Goal: Transaction & Acquisition: Book appointment/travel/reservation

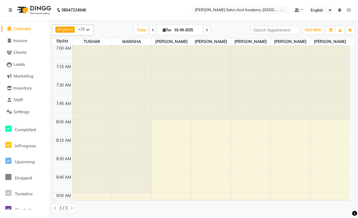
click at [74, 29] on span "deepika x" at bounding box center [64, 30] width 19 height 6
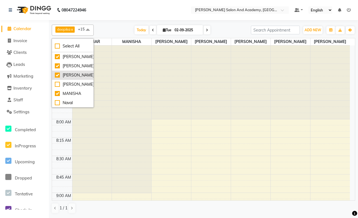
click at [57, 78] on div "[PERSON_NAME]" at bounding box center [73, 75] width 36 height 6
checkbox input "false"
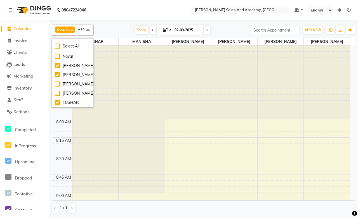
scroll to position [76, 0]
click at [126, 91] on div at bounding box center [141, 120] width 46 height 148
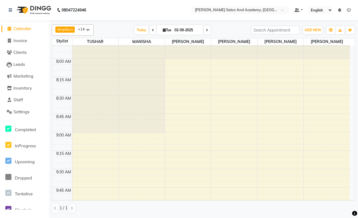
scroll to position [0, 0]
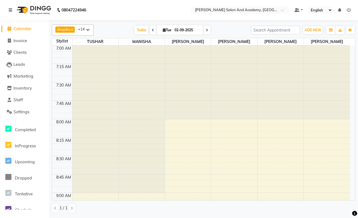
click at [67, 29] on span "deepika" at bounding box center [63, 29] width 13 height 4
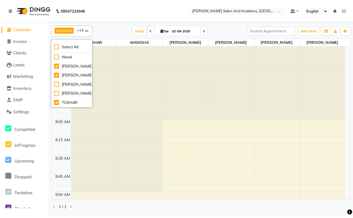
scroll to position [76, 0]
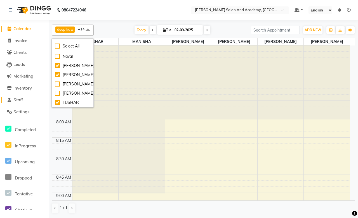
click at [24, 101] on link "Staff" at bounding box center [24, 100] width 46 height 6
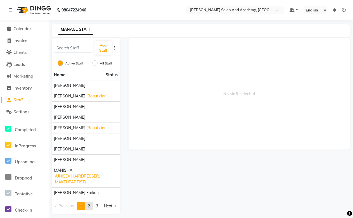
click at [88, 207] on link "page 2" at bounding box center [89, 207] width 8 height 8
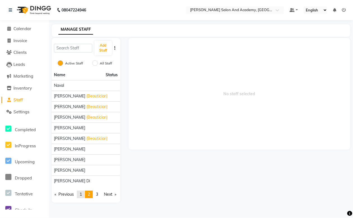
click at [82, 194] on span "1" at bounding box center [81, 194] width 2 height 5
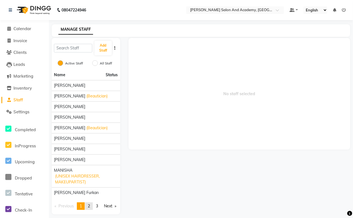
click at [90, 207] on span "2" at bounding box center [89, 206] width 2 height 5
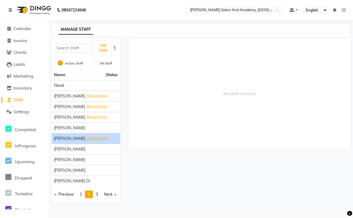
scroll to position [1, 0]
click at [97, 194] on span "3" at bounding box center [97, 194] width 2 height 5
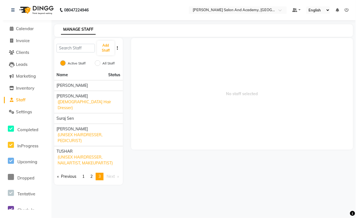
scroll to position [0, 0]
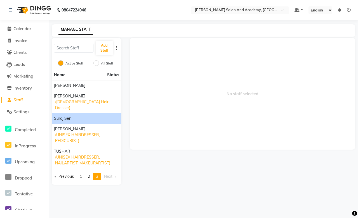
click at [93, 116] on div "Suraj Sen" at bounding box center [86, 119] width 65 height 6
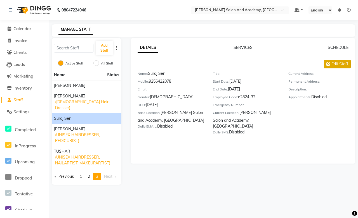
click at [339, 62] on span "Edit Staff" at bounding box center [339, 64] width 17 height 6
select select "[DEMOGRAPHIC_DATA]"
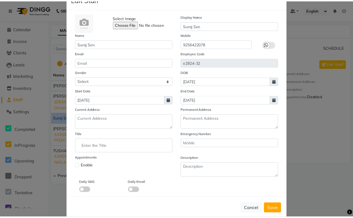
scroll to position [29, 0]
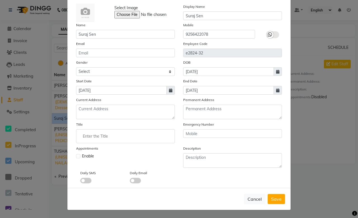
click at [77, 154] on label at bounding box center [78, 156] width 4 height 4
click at [77, 154] on input "checkbox" at bounding box center [78, 156] width 4 height 4
checkbox input "true"
click at [278, 197] on span "Save" at bounding box center [276, 199] width 11 height 6
select select
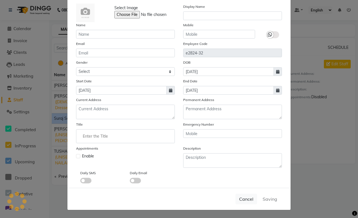
checkbox input "false"
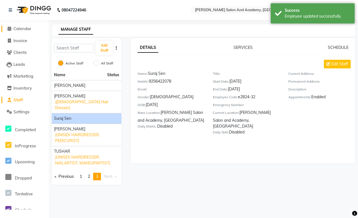
click at [27, 28] on span "Calendar" at bounding box center [22, 28] width 18 height 5
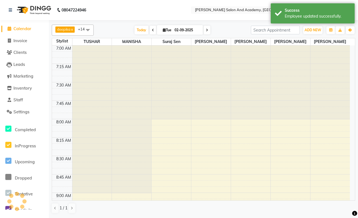
click at [66, 30] on span "deepika" at bounding box center [63, 29] width 13 height 4
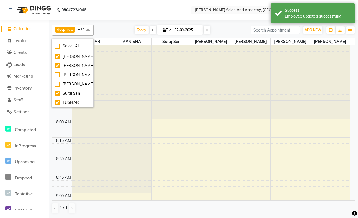
scroll to position [85, 0]
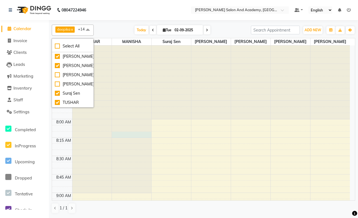
click at [128, 46] on div at bounding box center [131, 46] width 39 height 0
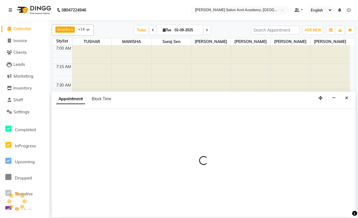
select select "49048"
select select "495"
select select "tentative"
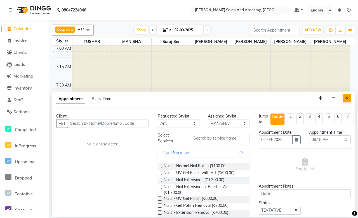
click at [348, 96] on button "Close" at bounding box center [346, 98] width 8 height 9
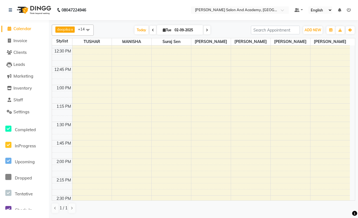
scroll to position [403, 0]
select select "49047"
select select "810"
select select "tentative"
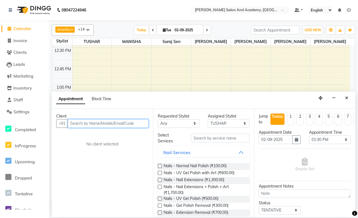
paste input "9165555909"
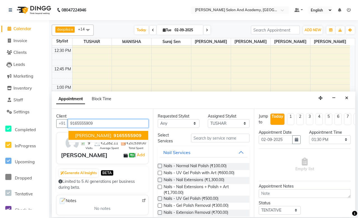
click at [113, 136] on span "9165555909" at bounding box center [127, 136] width 28 height 6
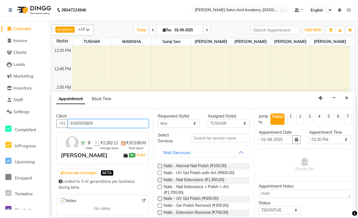
type input "9165555909"
click at [185, 125] on select "Any [PERSON_NAME] [PERSON_NAME] [PERSON_NAME] Mam [PERSON_NAME] Naval [PERSON_N…" at bounding box center [179, 123] width 42 height 9
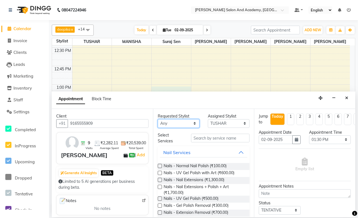
click at [348, 12] on icon at bounding box center [348, 10] width 4 height 4
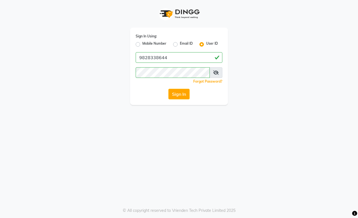
click at [142, 43] on label "Mobile Number" at bounding box center [154, 44] width 24 height 7
click at [142, 43] on input "Mobile Number" at bounding box center [144, 43] width 4 height 4
radio input "true"
radio input "false"
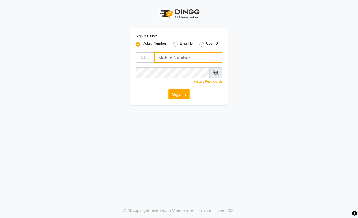
click at [171, 54] on input "Username" at bounding box center [188, 57] width 68 height 11
type input "9828338644"
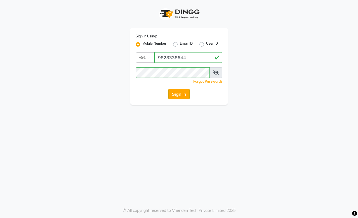
click at [182, 99] on button "Sign In" at bounding box center [178, 94] width 21 height 11
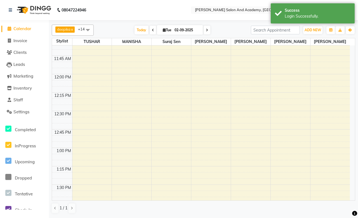
scroll to position [341, 0]
select select "49047"
select select "810"
select select "tentative"
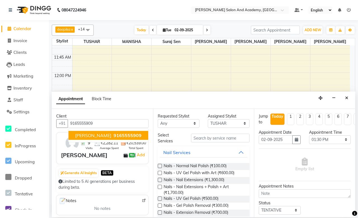
click at [113, 134] on span "9165555909" at bounding box center [127, 136] width 28 height 6
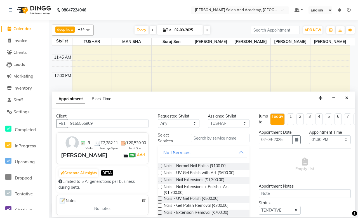
type input "9165555909"
click at [204, 138] on input "text" at bounding box center [220, 138] width 58 height 9
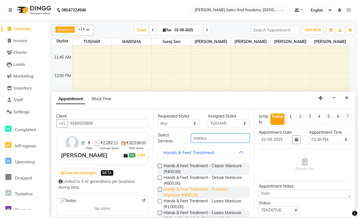
type input "manicu"
click at [196, 195] on span "Hands & Feet Treatment - Premium Manicure (₹800.00)" at bounding box center [204, 193] width 82 height 12
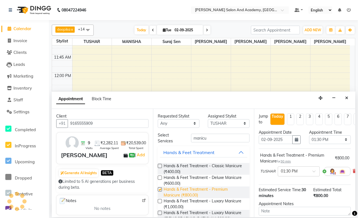
checkbox input "false"
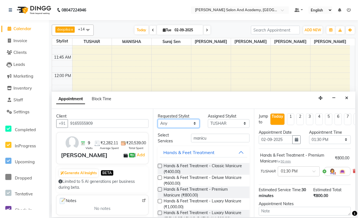
click at [175, 124] on select "Any [PERSON_NAME] [PERSON_NAME] [PERSON_NAME] Mam [PERSON_NAME] Naval [PERSON_N…" at bounding box center [179, 123] width 42 height 9
select select "88177"
click at [158, 119] on select "Any [PERSON_NAME] [PERSON_NAME] [PERSON_NAME] Mam [PERSON_NAME] Naval [PERSON_N…" at bounding box center [179, 123] width 42 height 9
select select "88177"
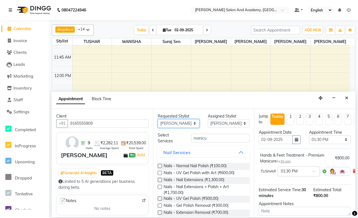
click at [179, 122] on select "Any [PERSON_NAME] [PERSON_NAME] [PERSON_NAME] Mam [PERSON_NAME] Naval [PERSON_N…" at bounding box center [179, 123] width 42 height 9
select select "88354"
click at [158, 119] on select "Any [PERSON_NAME] [PERSON_NAME] [PERSON_NAME] Mam [PERSON_NAME] Naval [PERSON_N…" at bounding box center [179, 123] width 42 height 9
select select "88354"
drag, startPoint x: 208, startPoint y: 133, endPoint x: 206, endPoint y: 136, distance: 4.1
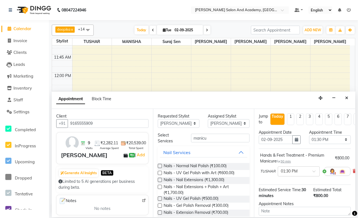
click at [208, 133] on div "Select Services manicu" at bounding box center [203, 138] width 100 height 12
click at [206, 137] on input "manicu" at bounding box center [220, 138] width 58 height 9
type input "m"
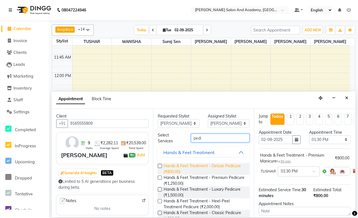
type input "pedi"
click at [227, 167] on span "Hands & Feet Treatment - Deluxe Pedicure (₹800.00)" at bounding box center [204, 169] width 82 height 12
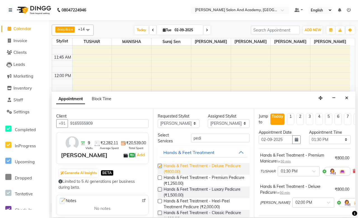
checkbox input "false"
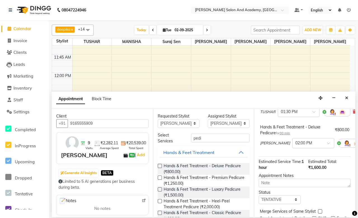
scroll to position [62, 0]
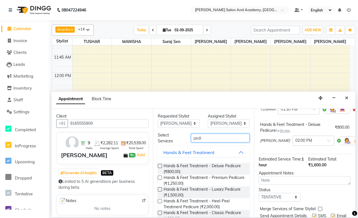
click at [203, 139] on input "pedi" at bounding box center [220, 138] width 58 height 9
type input "p"
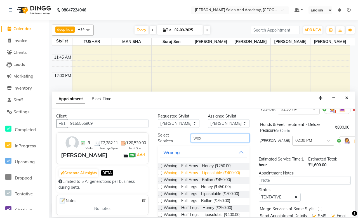
type input "wax"
click at [210, 174] on span "Waxing - Full Arms - Liposoluble (₹400.00)" at bounding box center [201, 173] width 76 height 7
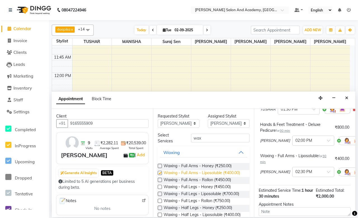
checkbox input "false"
click at [212, 197] on span "Waxing - Full Legs - Liposoluble (₹700.00)" at bounding box center [200, 194] width 75 height 7
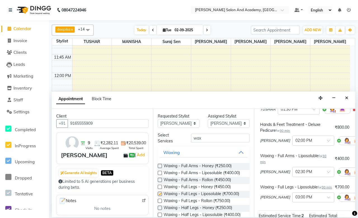
checkbox input "false"
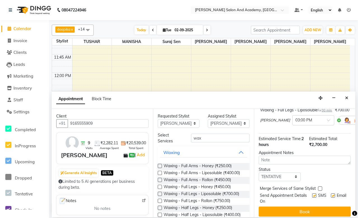
scroll to position [156, 0]
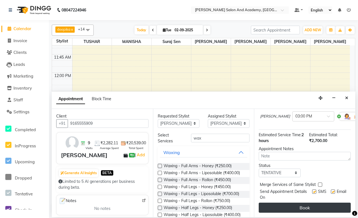
click at [292, 204] on button "Book" at bounding box center [304, 208] width 92 height 10
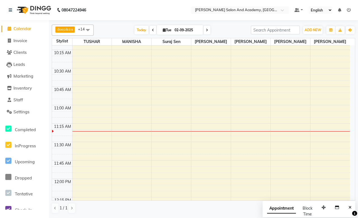
scroll to position [0, 0]
